Goal: Information Seeking & Learning: Learn about a topic

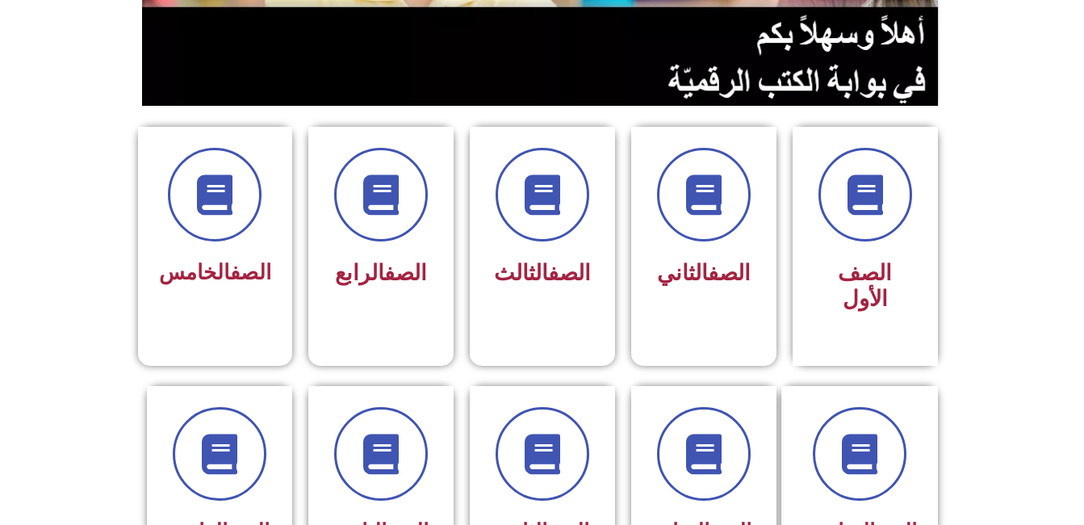
scroll to position [341, 0]
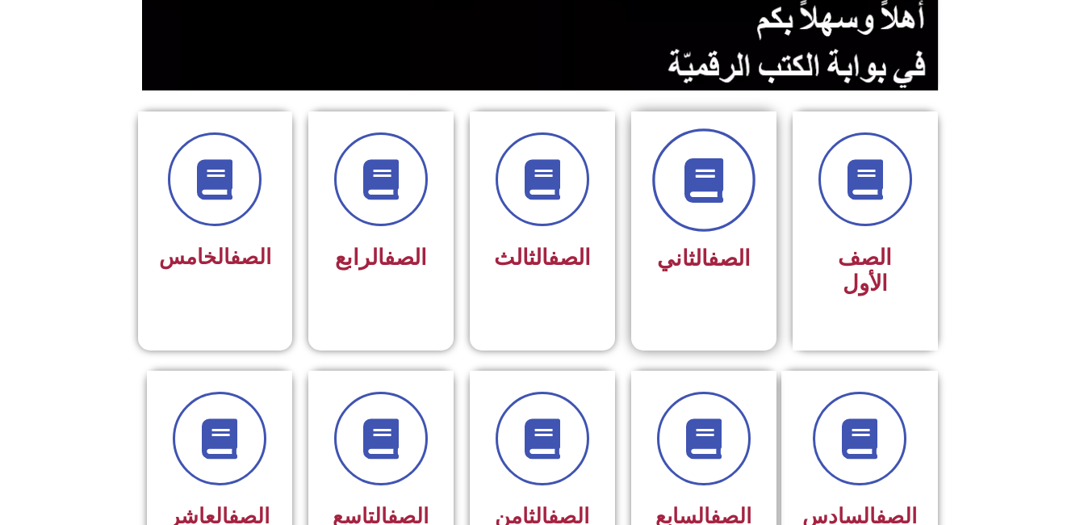
click at [722, 161] on icon at bounding box center [703, 180] width 44 height 44
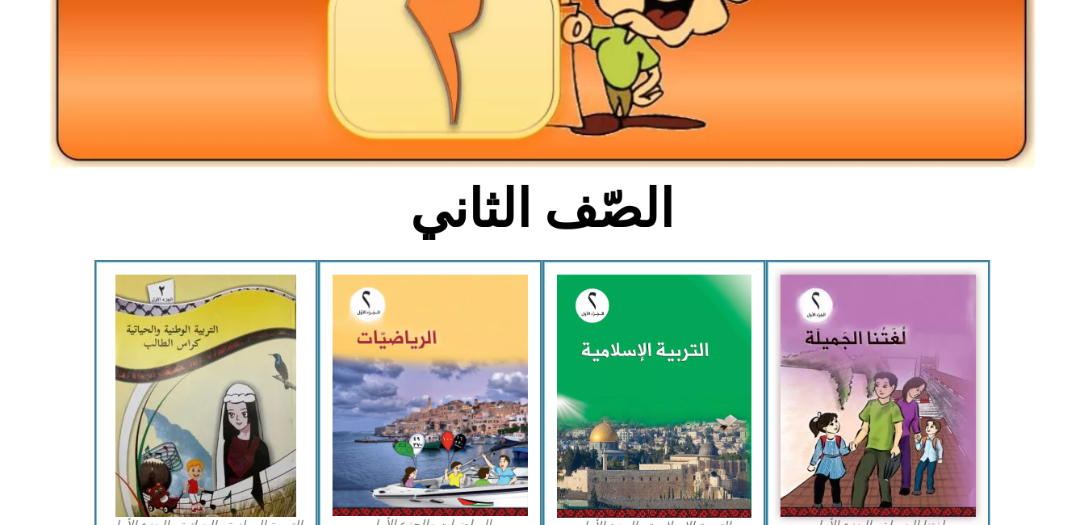
scroll to position [281, 0]
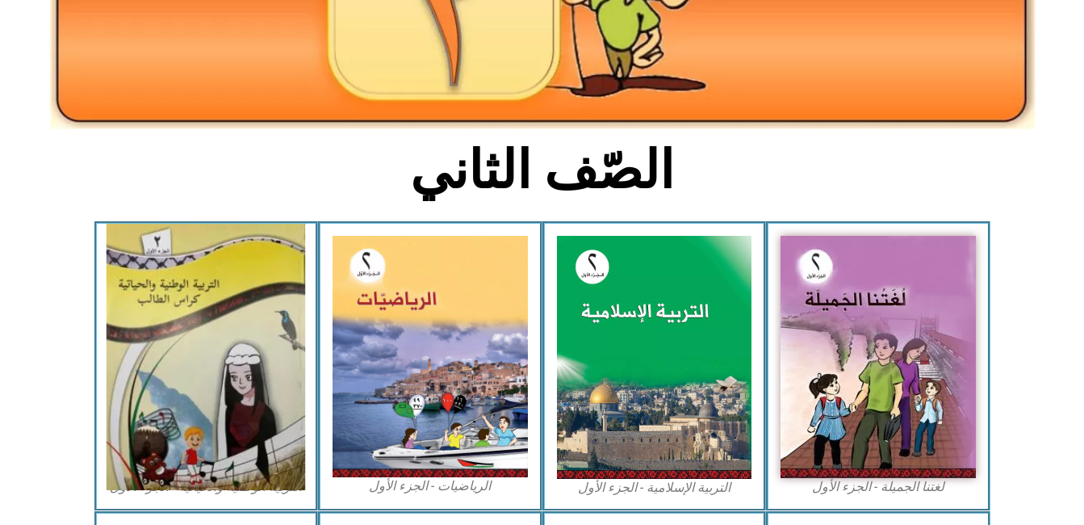
click at [254, 357] on img at bounding box center [206, 357] width 199 height 266
click at [161, 291] on img at bounding box center [206, 357] width 199 height 266
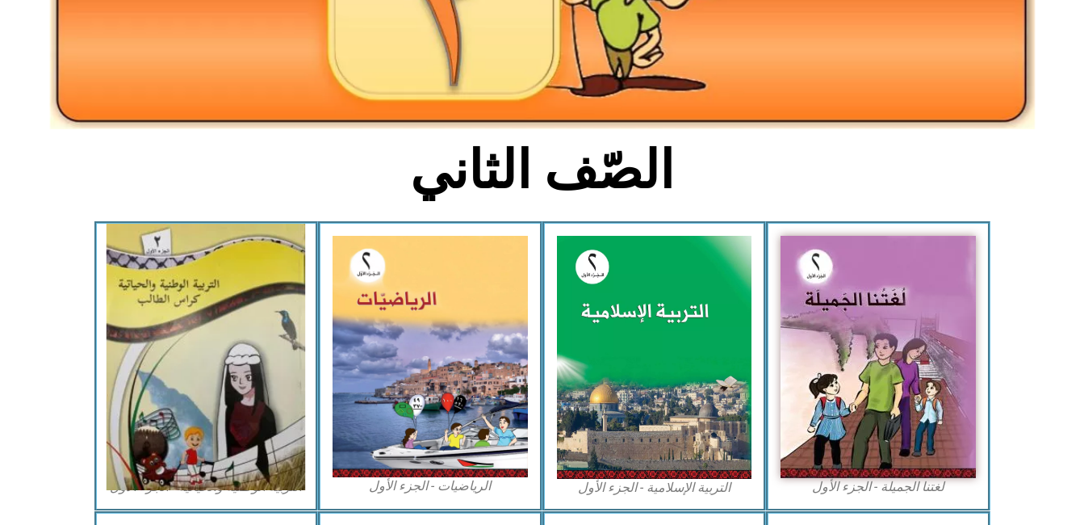
click at [161, 291] on img at bounding box center [206, 357] width 199 height 266
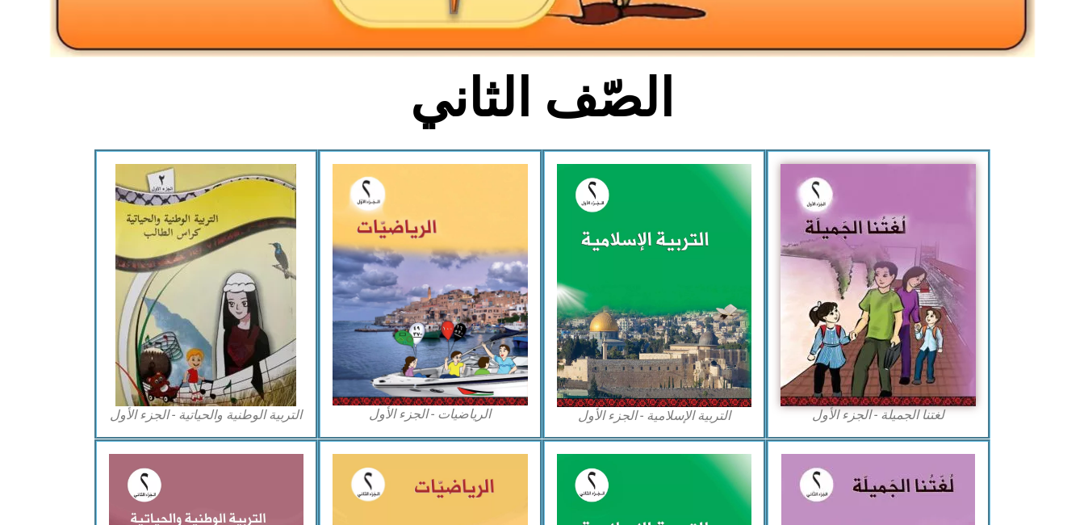
scroll to position [367, 0]
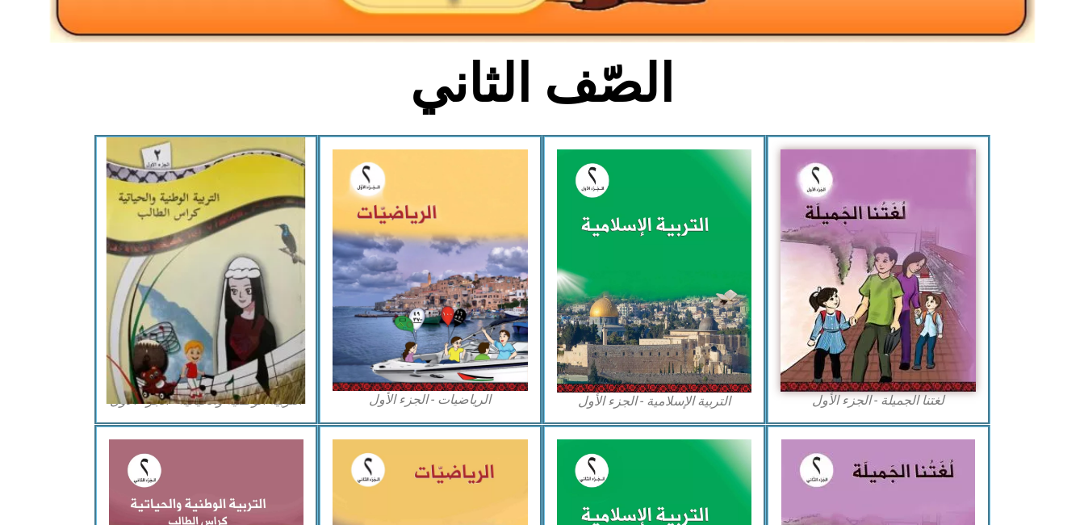
click at [155, 170] on img at bounding box center [206, 270] width 199 height 266
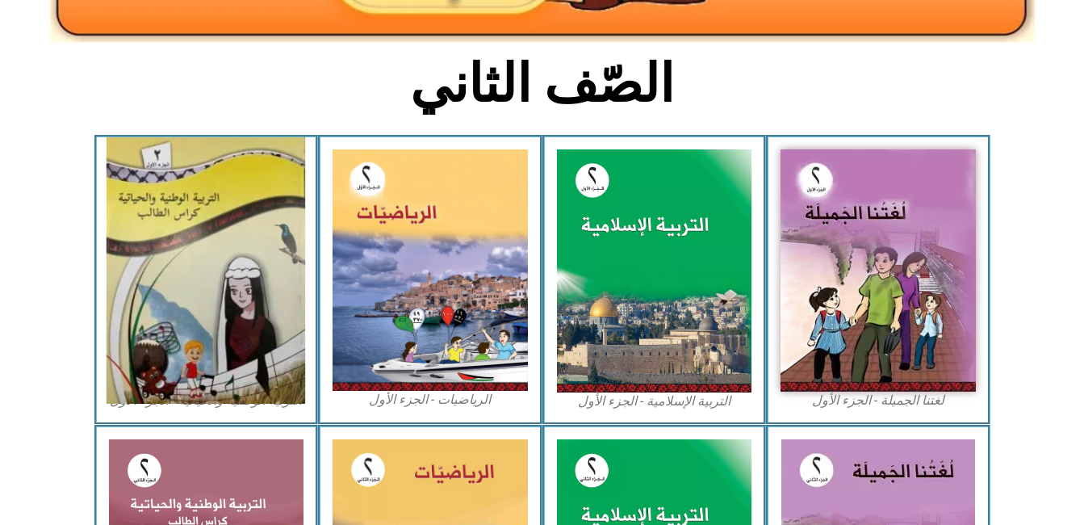
click at [155, 170] on img at bounding box center [206, 270] width 199 height 266
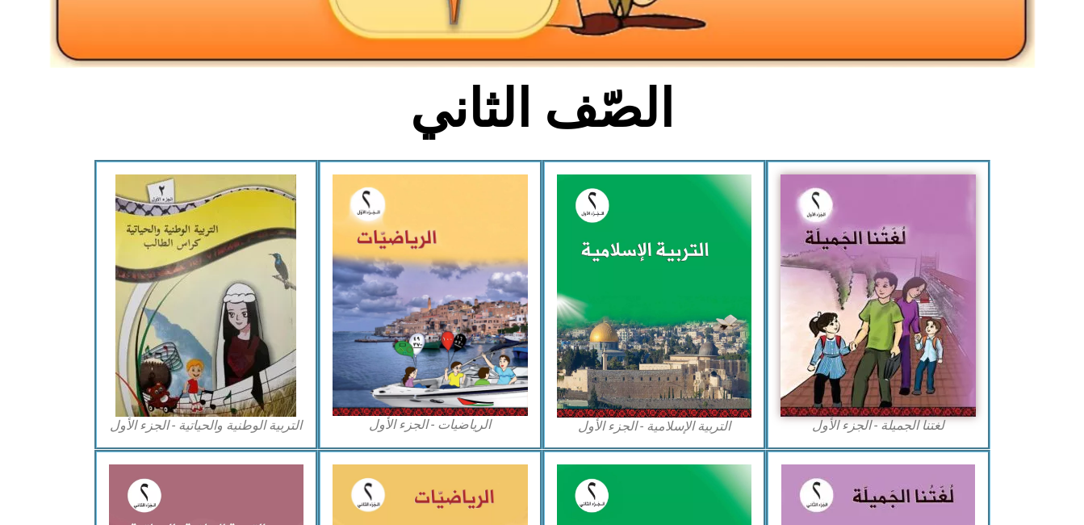
scroll to position [344, 0]
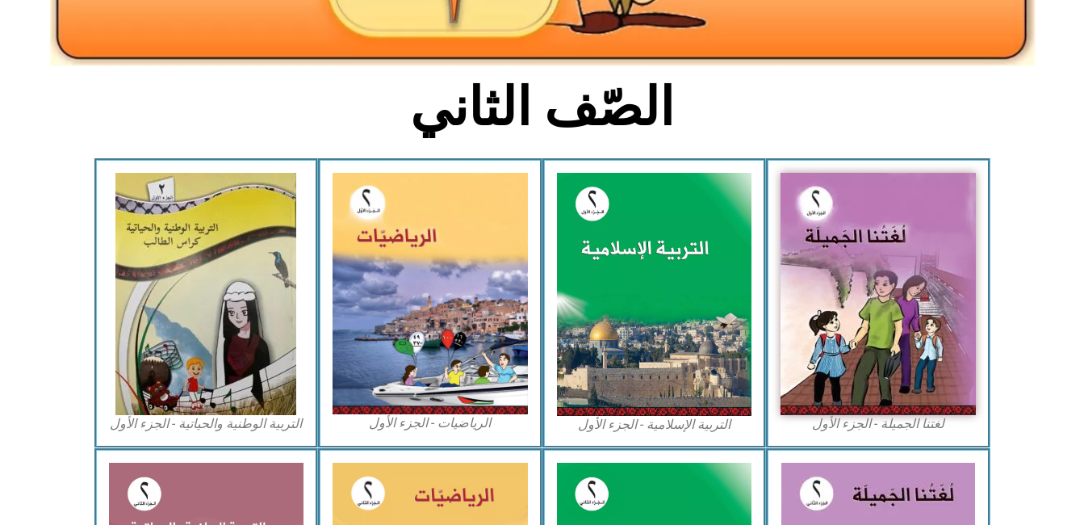
click at [548, 250] on div "التربية الإسلامية - الجزء الأول" at bounding box center [654, 303] width 224 height 290
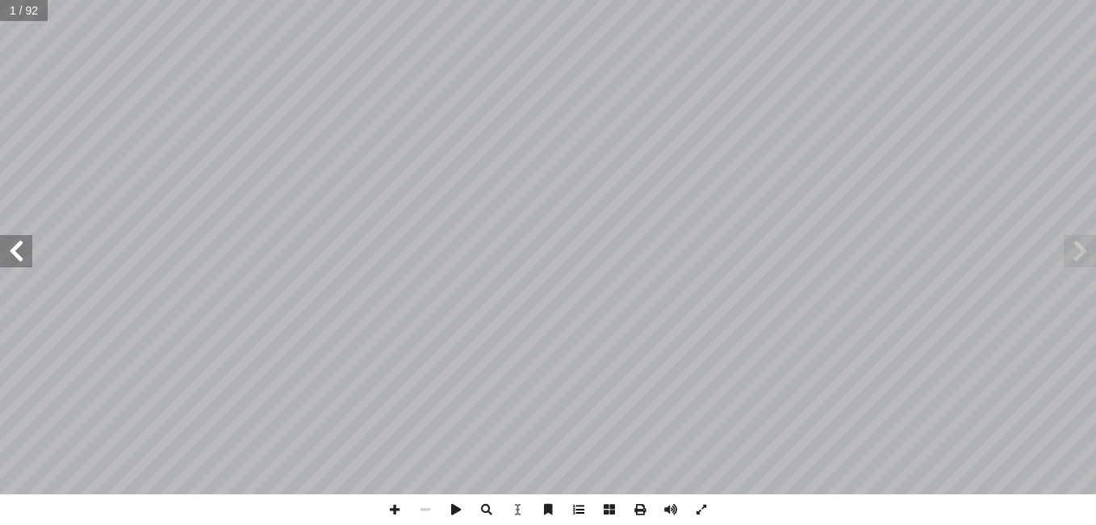
click at [578, 503] on span at bounding box center [578, 509] width 31 height 31
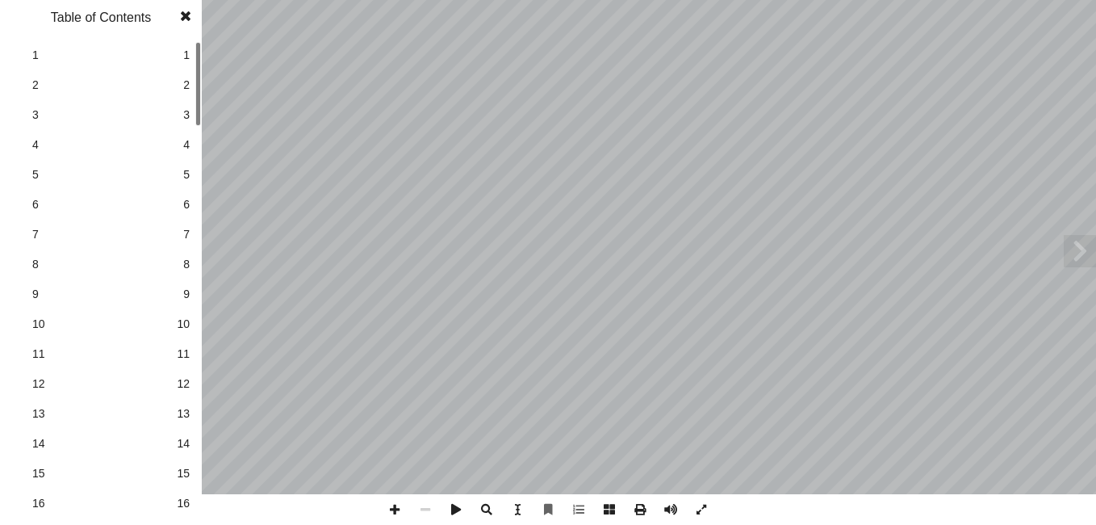
click at [195, 437] on div at bounding box center [198, 282] width 6 height 481
click at [182, 442] on span "14" at bounding box center [183, 443] width 13 height 17
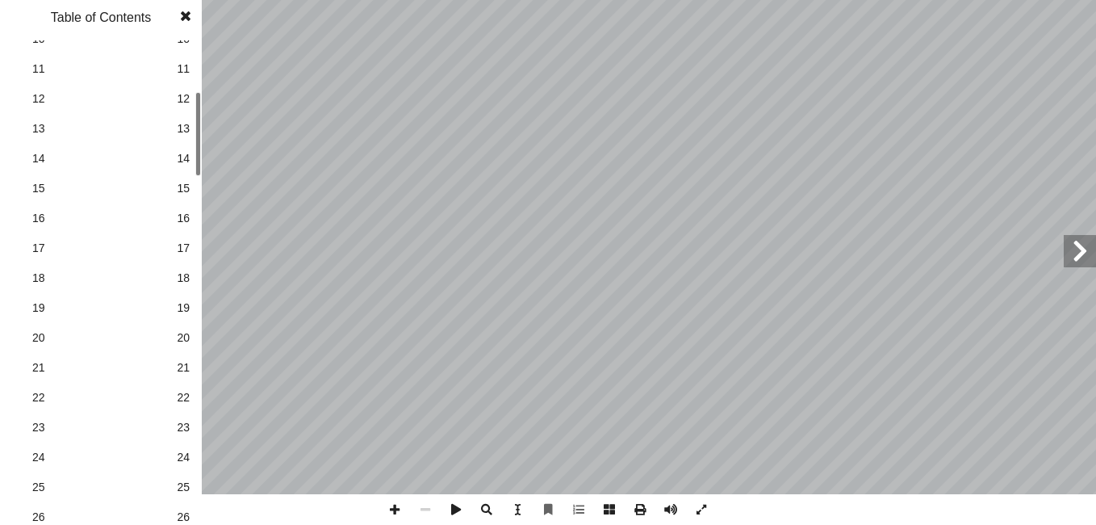
click at [199, 133] on div at bounding box center [198, 134] width 6 height 84
click at [178, 400] on span "22" at bounding box center [183, 397] width 13 height 17
click at [187, 13] on span at bounding box center [185, 16] width 29 height 32
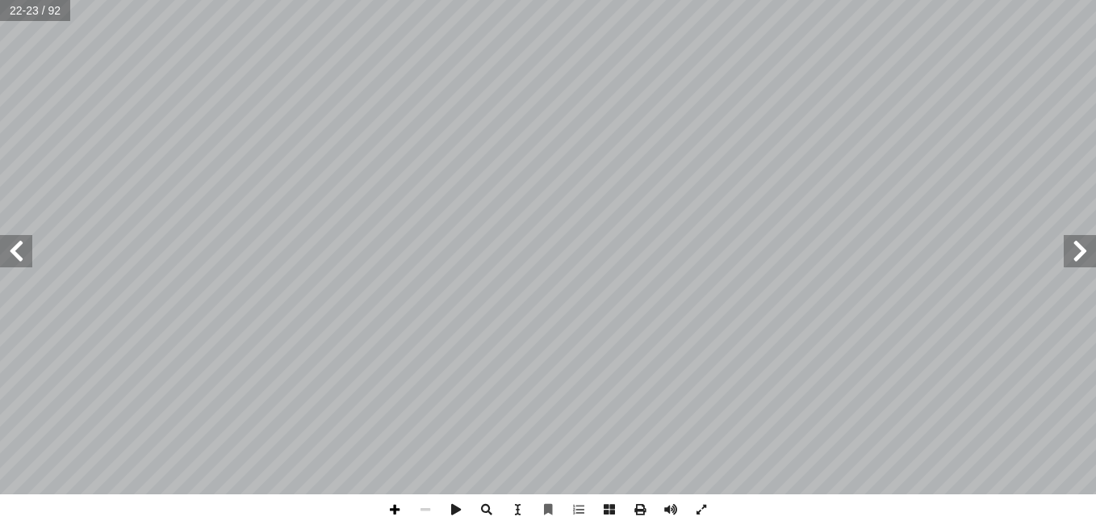
click at [387, 513] on span at bounding box center [394, 509] width 31 height 31
click at [9, 251] on span at bounding box center [16, 251] width 32 height 32
